Goal: Feedback & Contribution: Leave review/rating

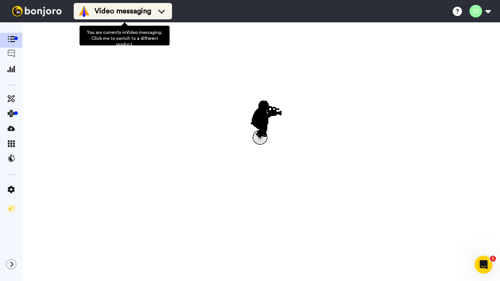
click at [146, 15] on span "Video messaging" at bounding box center [123, 11] width 57 height 10
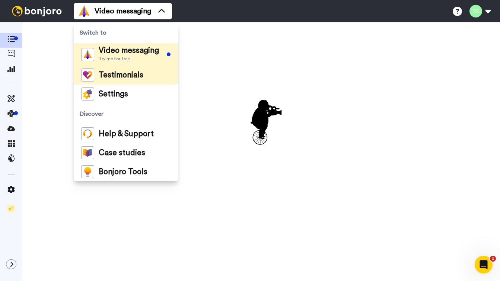
click at [125, 76] on span "Testimonials" at bounding box center [121, 74] width 45 height 7
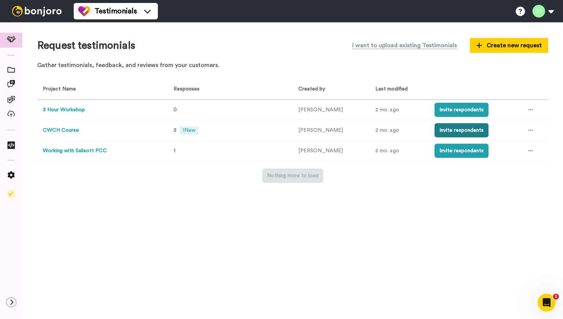
click at [445, 131] on button "Invite respondents" at bounding box center [462, 130] width 54 height 14
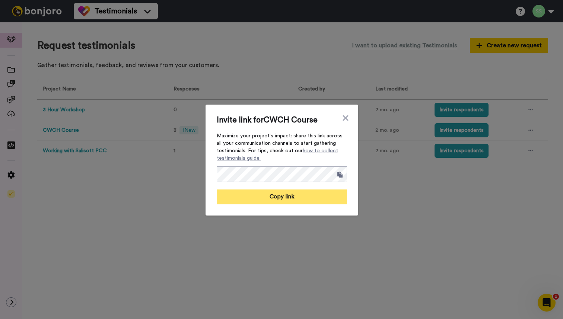
click at [303, 196] on button "Copy link" at bounding box center [282, 197] width 130 height 15
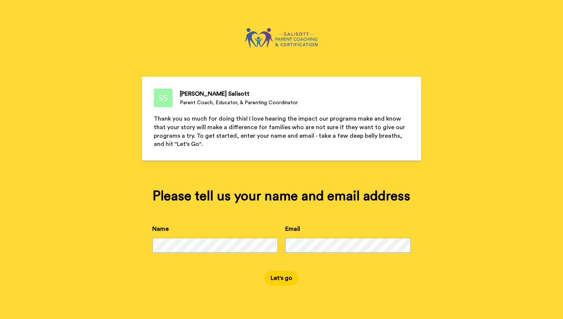
scroll to position [1, 0]
click at [279, 286] on button "Let's go" at bounding box center [282, 278] width 34 height 15
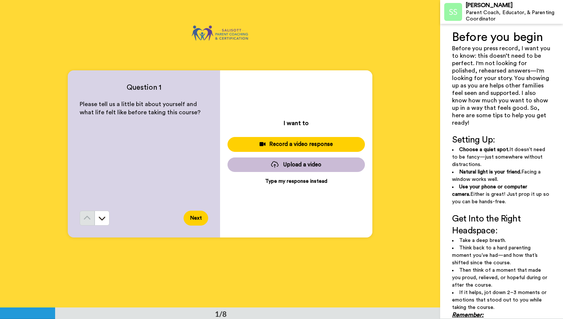
click at [284, 146] on div "Record a video response" at bounding box center [295, 144] width 125 height 8
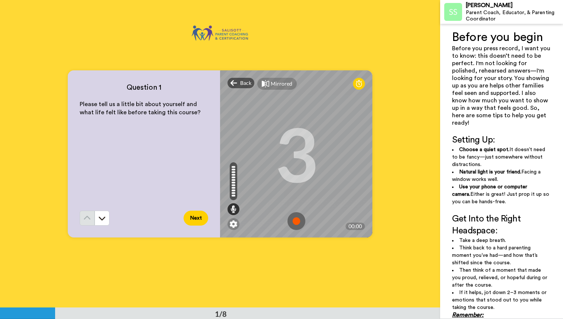
click at [296, 220] on img at bounding box center [296, 221] width 18 height 18
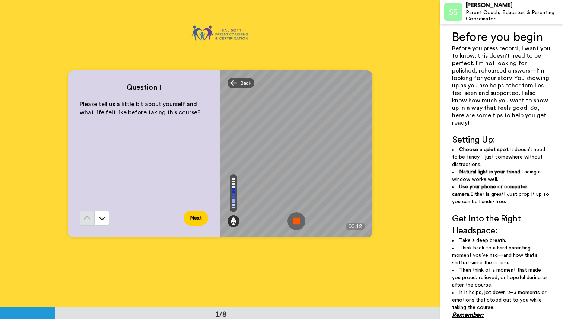
click at [294, 223] on img at bounding box center [296, 221] width 18 height 18
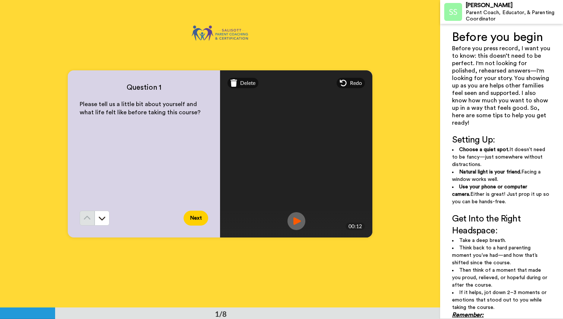
click at [199, 220] on button "Next" at bounding box center [196, 218] width 25 height 15
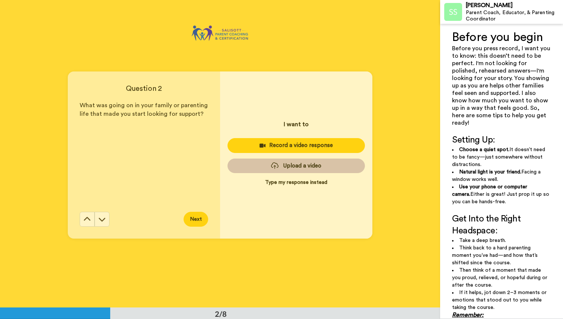
scroll to position [308, 0]
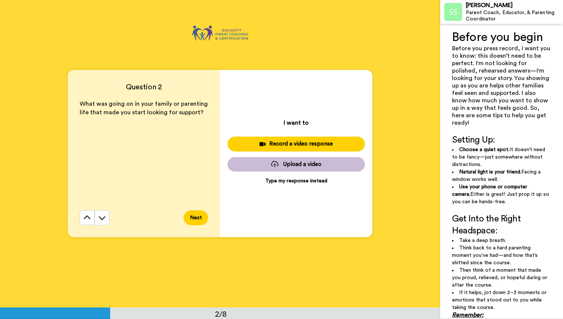
click at [298, 181] on p "Type my response instead" at bounding box center [296, 180] width 62 height 7
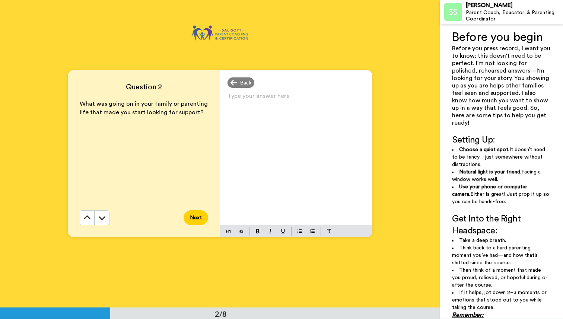
click at [270, 124] on div "Type your answer here ﻿" at bounding box center [296, 158] width 152 height 134
click at [239, 161] on div "Type response" at bounding box center [296, 158] width 152 height 134
click at [198, 216] on button "Next" at bounding box center [196, 217] width 25 height 15
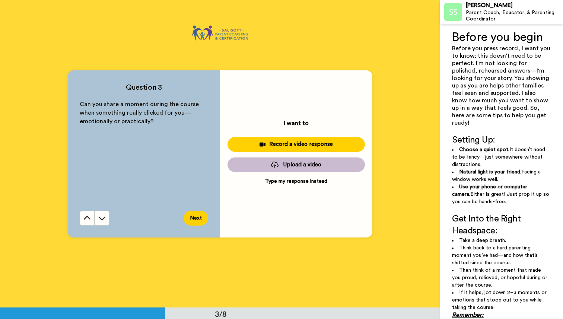
scroll to position [616, 0]
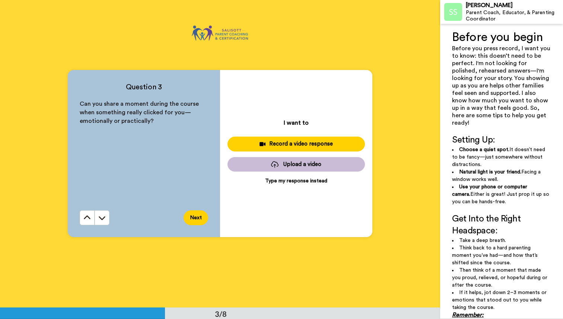
click at [191, 217] on button "Next" at bounding box center [196, 217] width 25 height 15
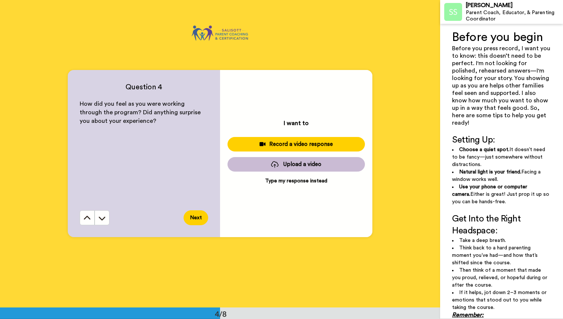
click at [196, 219] on button "Next" at bounding box center [196, 217] width 25 height 15
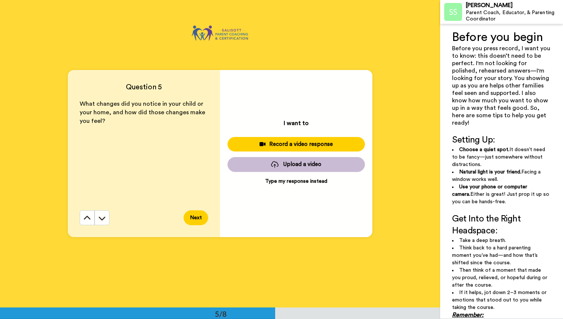
click at [201, 221] on button "Next" at bounding box center [196, 217] width 25 height 15
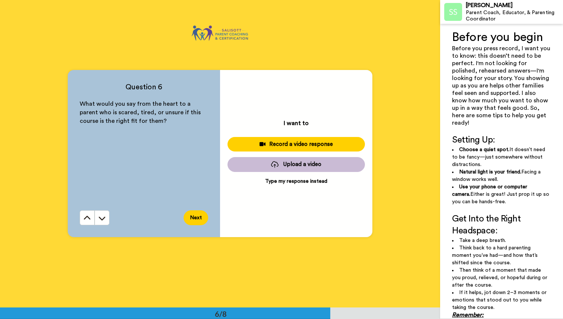
click at [204, 222] on button "Next" at bounding box center [196, 217] width 25 height 15
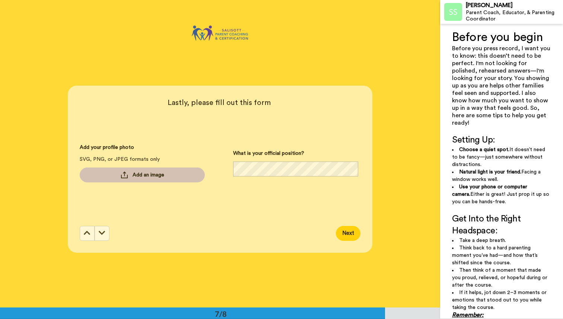
scroll to position [1846, 0]
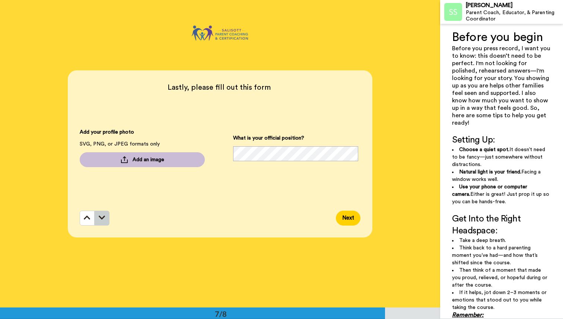
click at [100, 220] on icon at bounding box center [102, 217] width 7 height 7
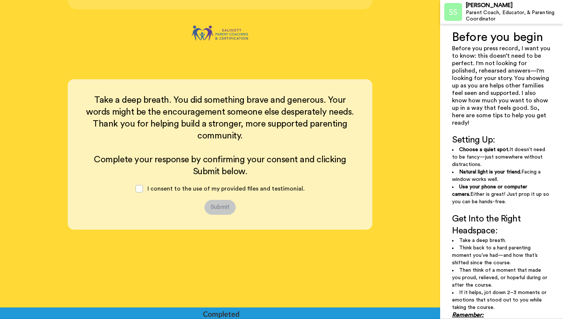
scroll to position [2075, 0]
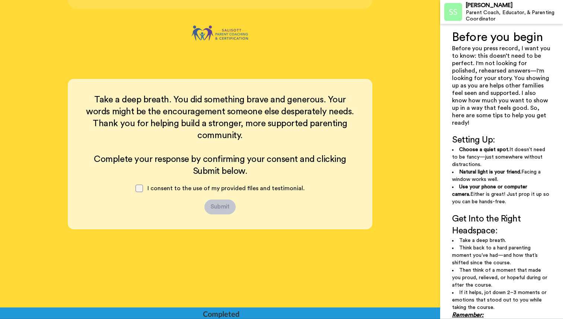
click at [143, 185] on span at bounding box center [139, 188] width 7 height 7
